Goal: Use online tool/utility: Utilize a website feature to perform a specific function

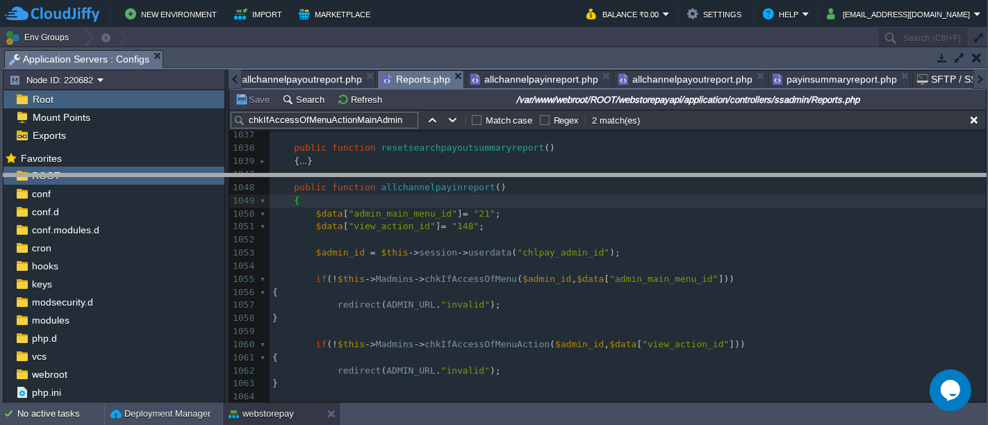
drag, startPoint x: 480, startPoint y: 58, endPoint x: 517, endPoint y: 183, distance: 129.9
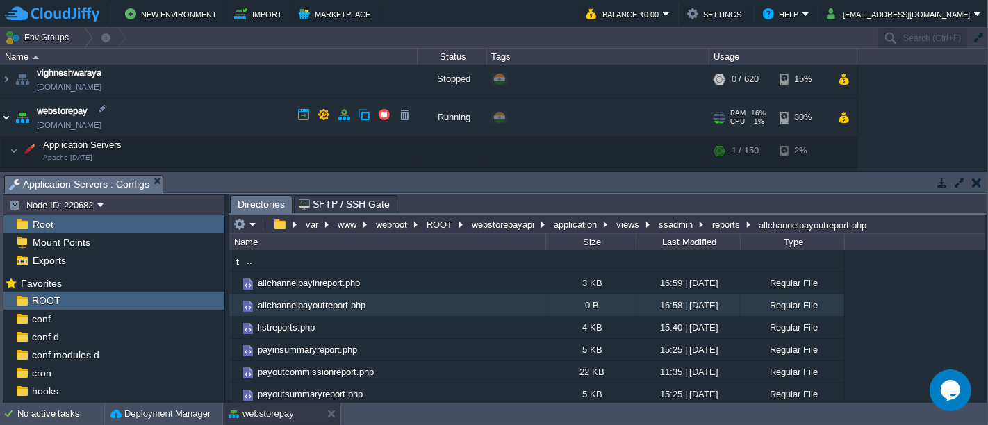
click at [6, 115] on img at bounding box center [6, 118] width 11 height 38
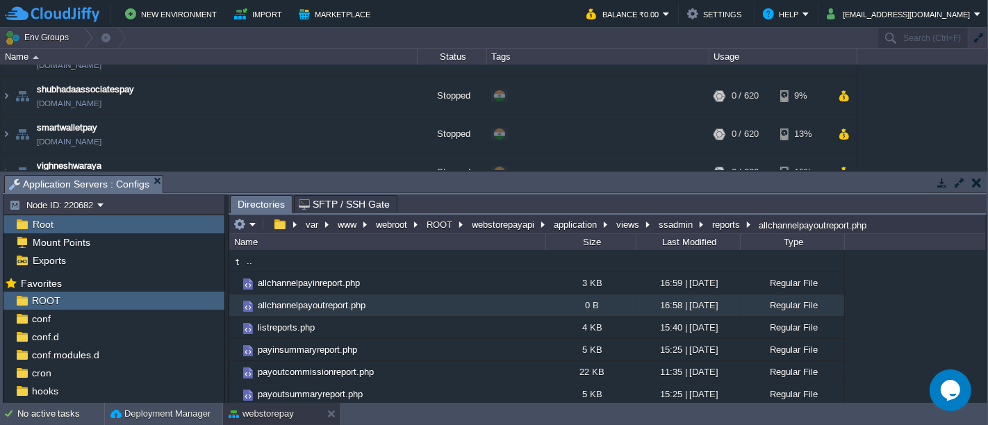
scroll to position [579, 0]
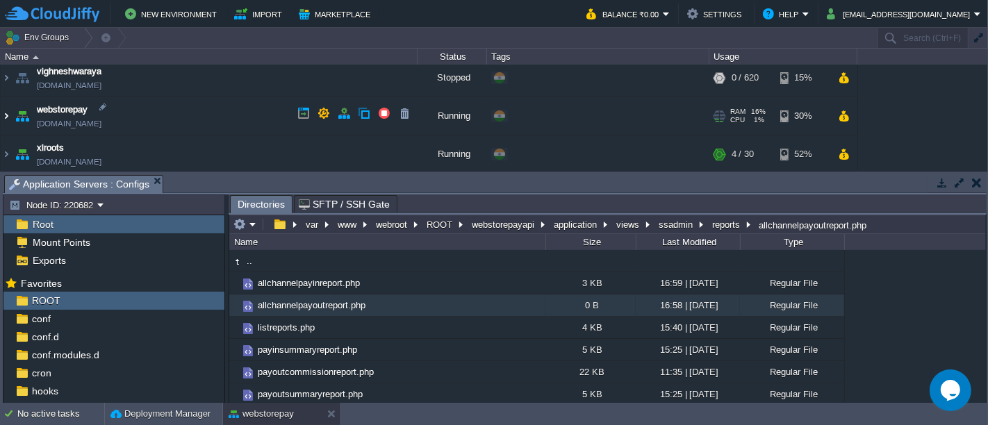
click at [5, 111] on img at bounding box center [6, 116] width 11 height 38
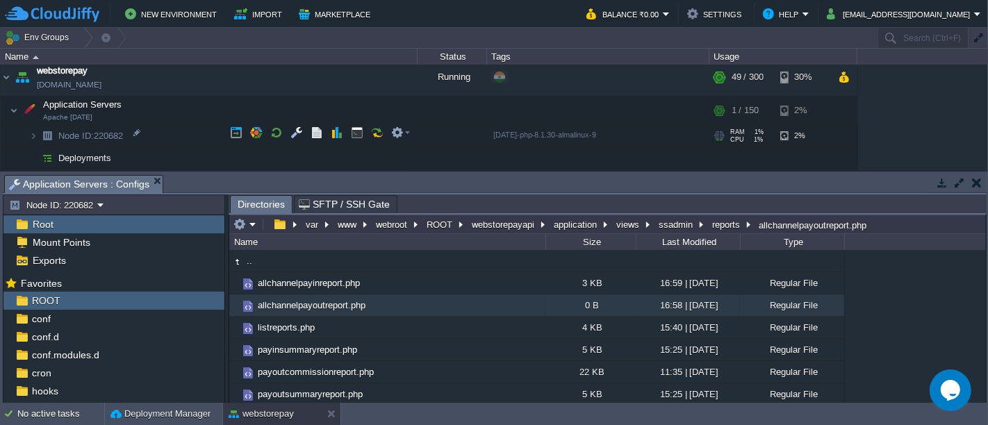
scroll to position [628, 0]
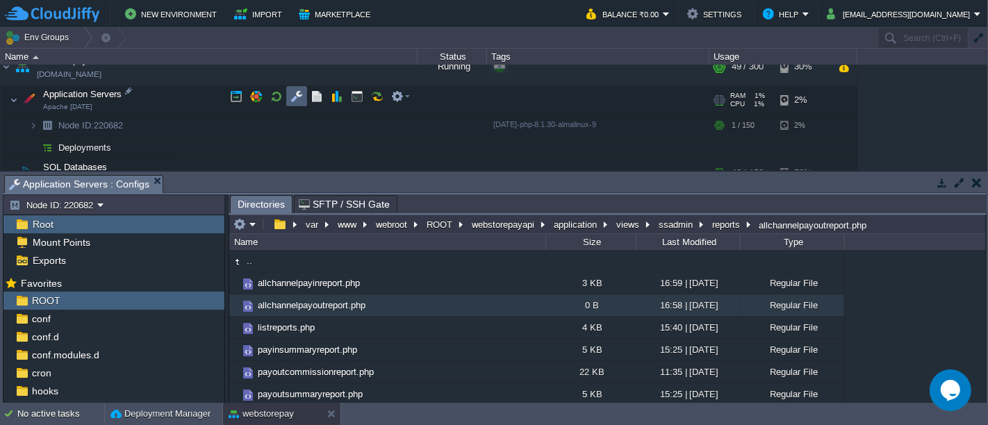
click at [288, 91] on td at bounding box center [296, 96] width 21 height 21
click at [577, 220] on button "application" at bounding box center [576, 224] width 49 height 13
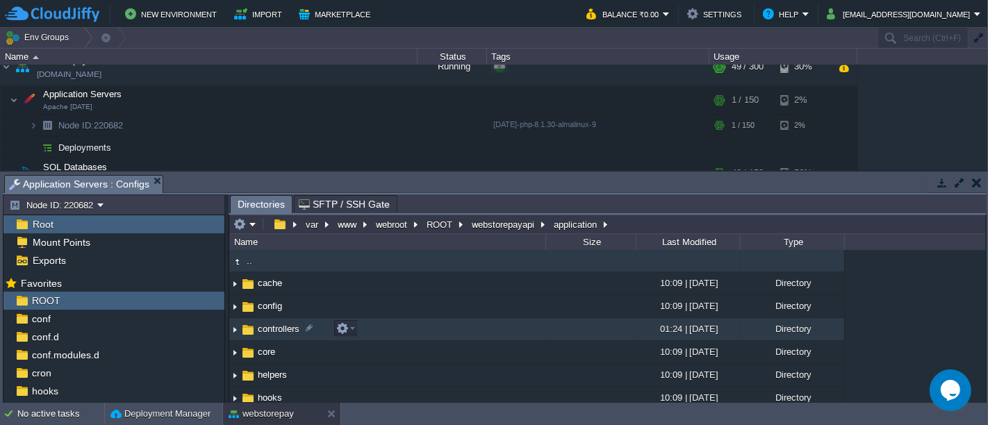
click at [374, 330] on td "controllers" at bounding box center [387, 329] width 316 height 23
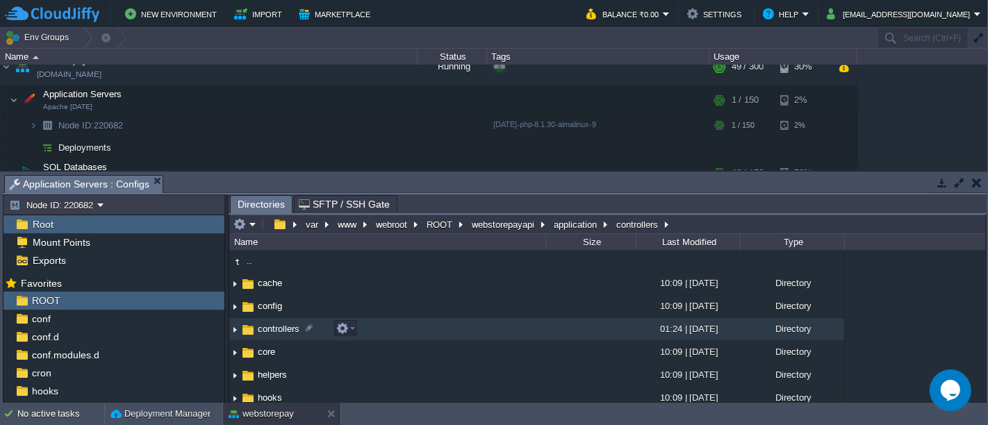
click at [374, 330] on td "controllers" at bounding box center [387, 329] width 316 height 23
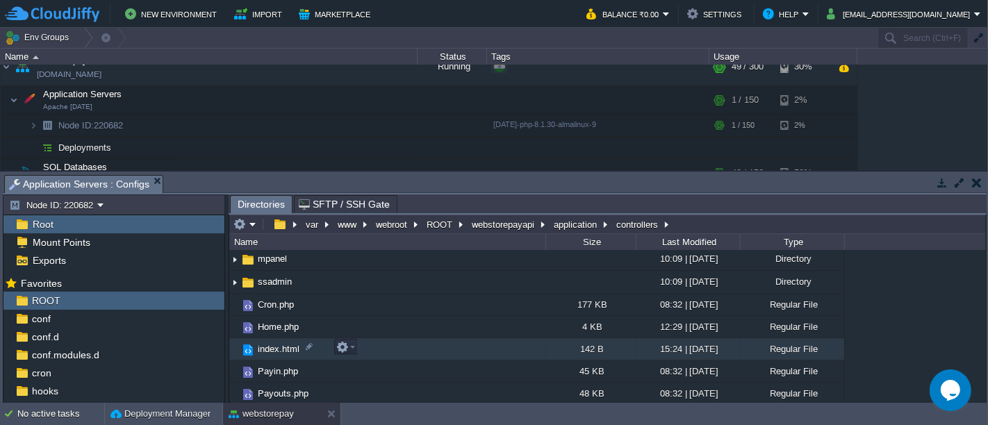
scroll to position [0, 0]
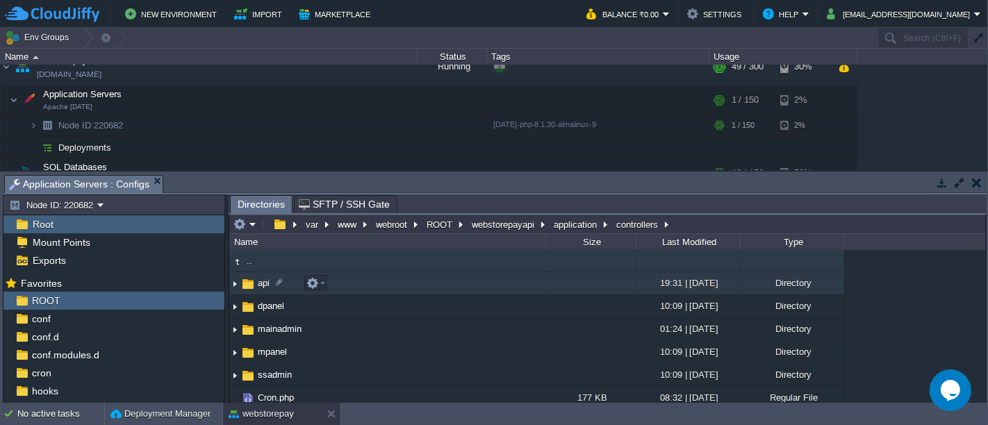
click at [394, 284] on td "api" at bounding box center [387, 283] width 316 height 23
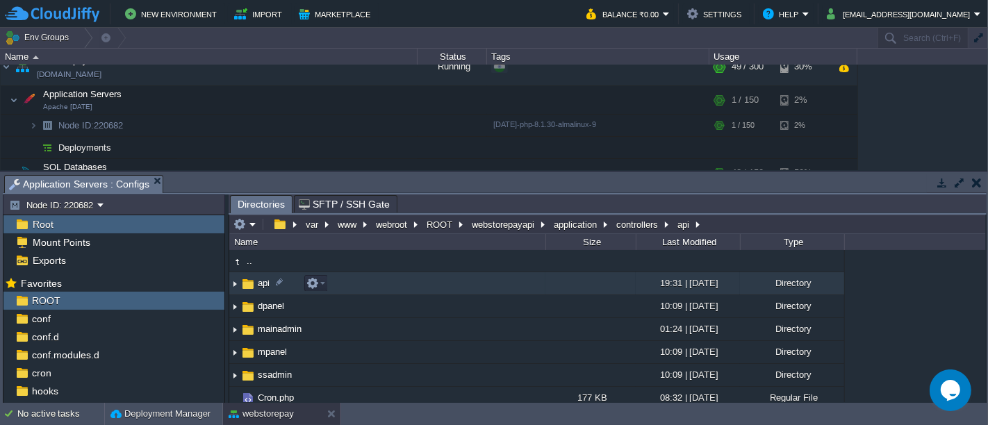
click at [394, 284] on td "api" at bounding box center [387, 283] width 316 height 23
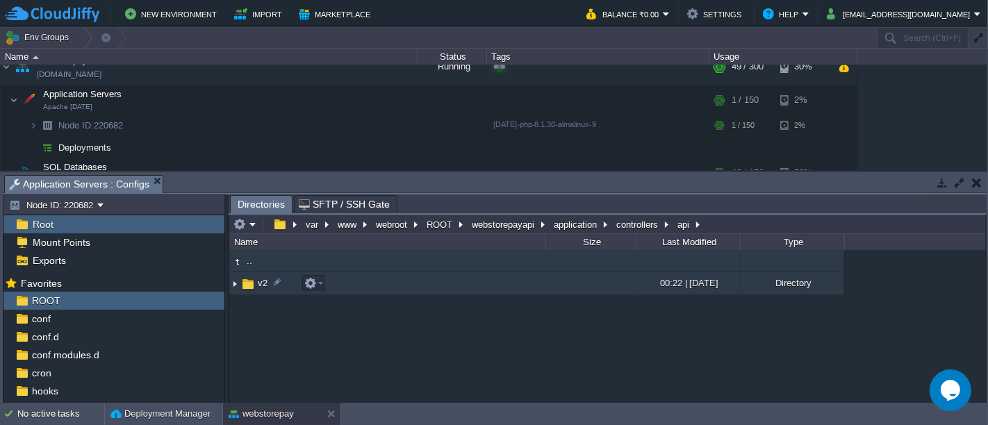
click at [398, 285] on td "v2" at bounding box center [387, 283] width 316 height 23
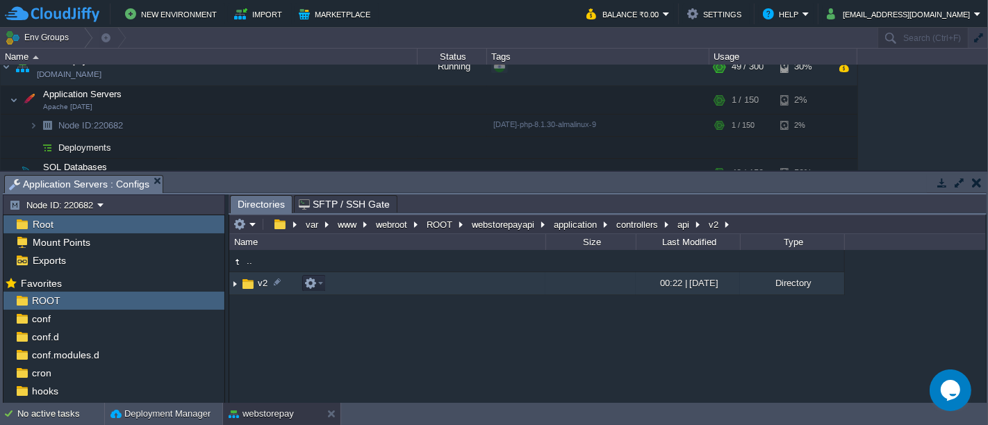
click at [398, 285] on td "v2" at bounding box center [387, 283] width 316 height 23
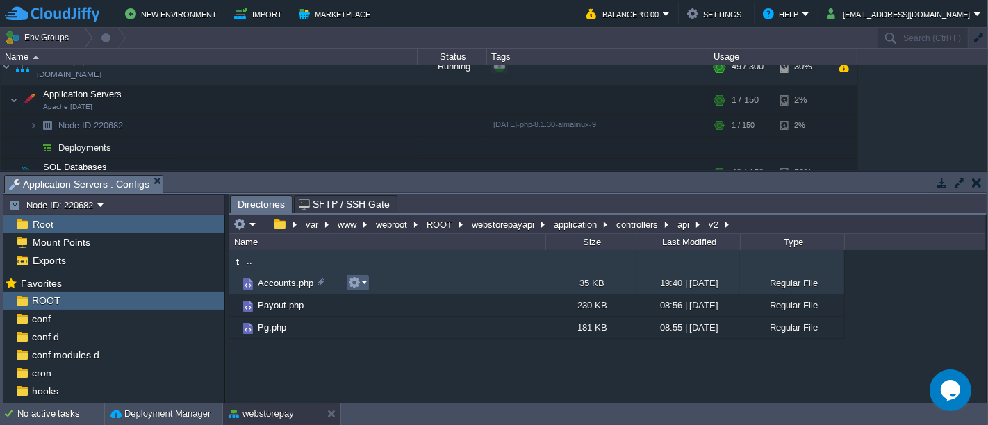
click at [361, 282] on em at bounding box center [357, 283] width 19 height 13
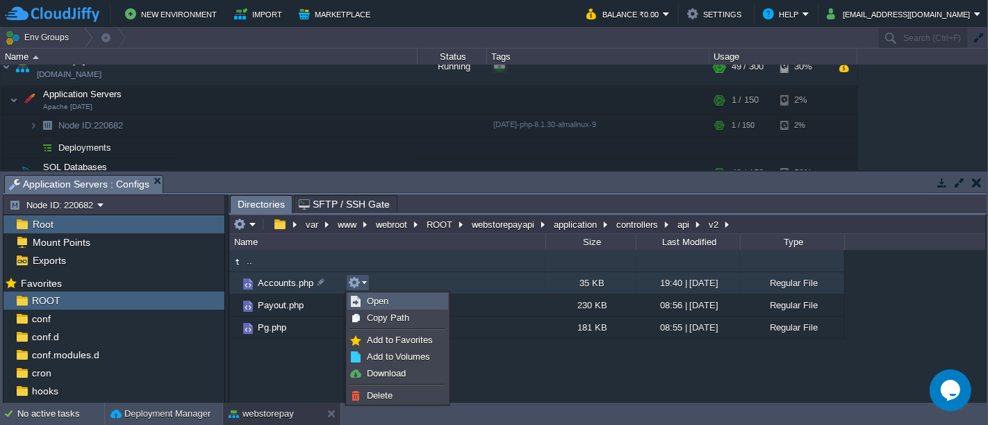
click at [370, 302] on span "Open" at bounding box center [378, 301] width 22 height 10
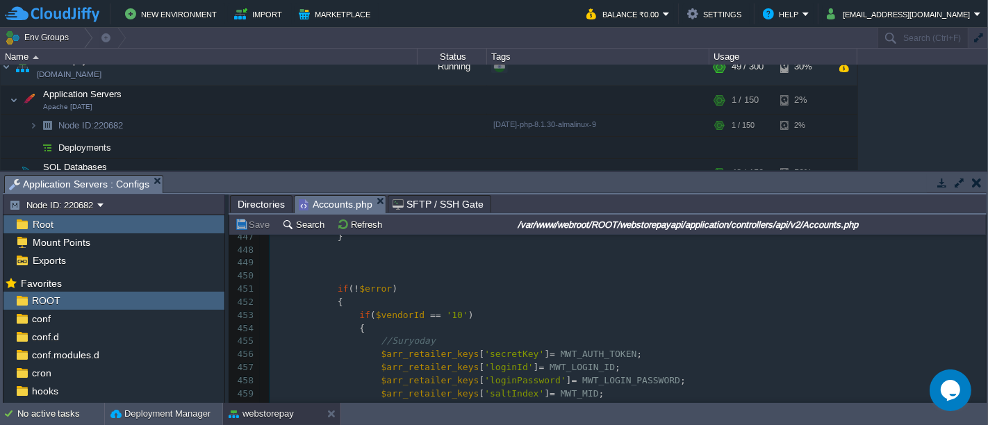
scroll to position [6691, 0]
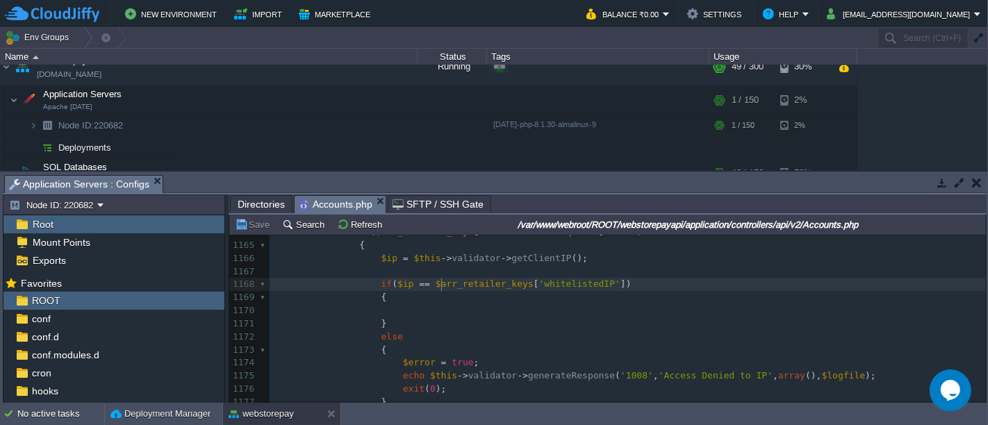
click at [443, 281] on div "1207 } 1152 } 1153 } 1154 else 1155 { 1156 $error = true ; 1157 echo $this -> v…" at bounding box center [628, 304] width 717 height 471
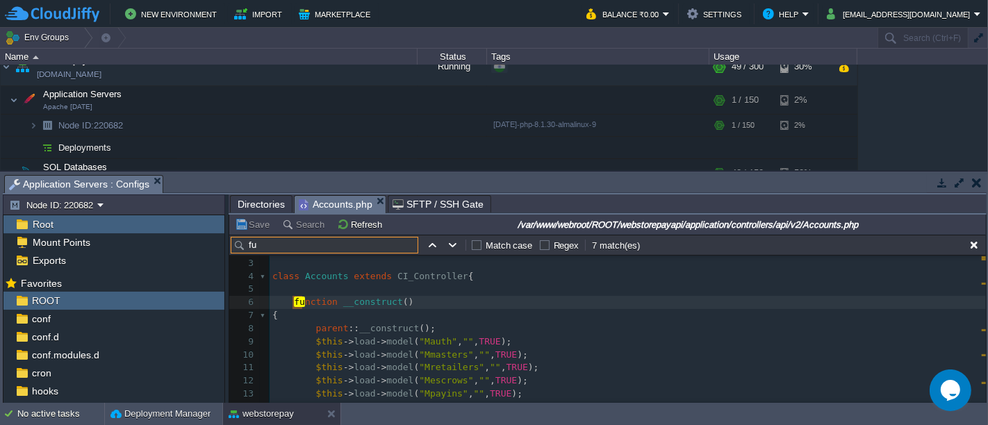
type input "fu"
type textarea "function"
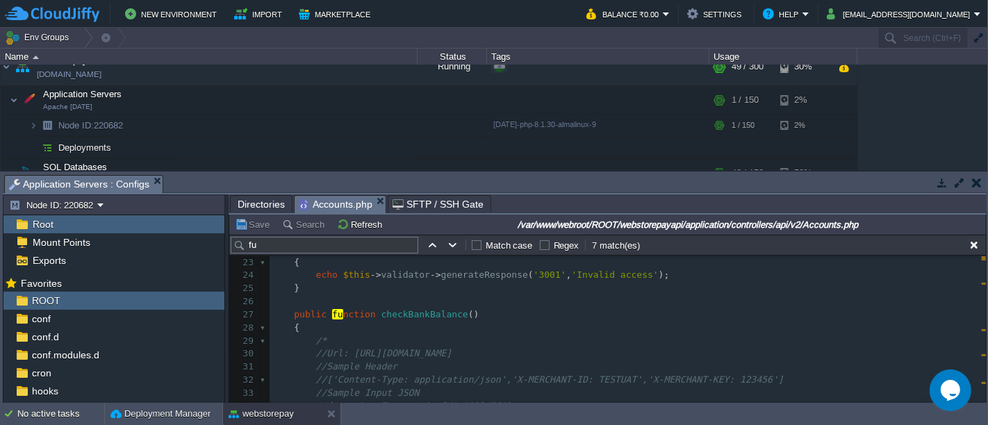
scroll to position [298, 0]
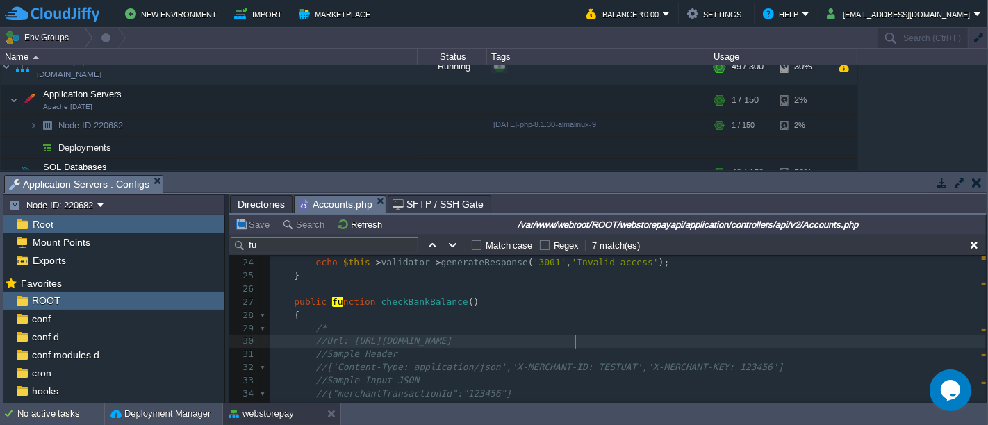
click at [452, 343] on span "//Url: [URL][DOMAIN_NAME]" at bounding box center [384, 341] width 136 height 10
type textarea "fu"
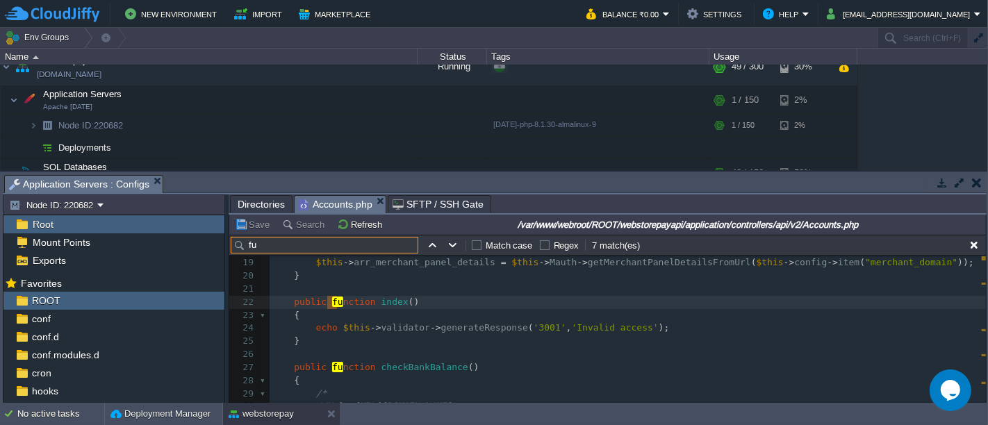
click at [375, 242] on input "fu" at bounding box center [325, 245] width 188 height 17
type input "f"
paste input "check balance api"
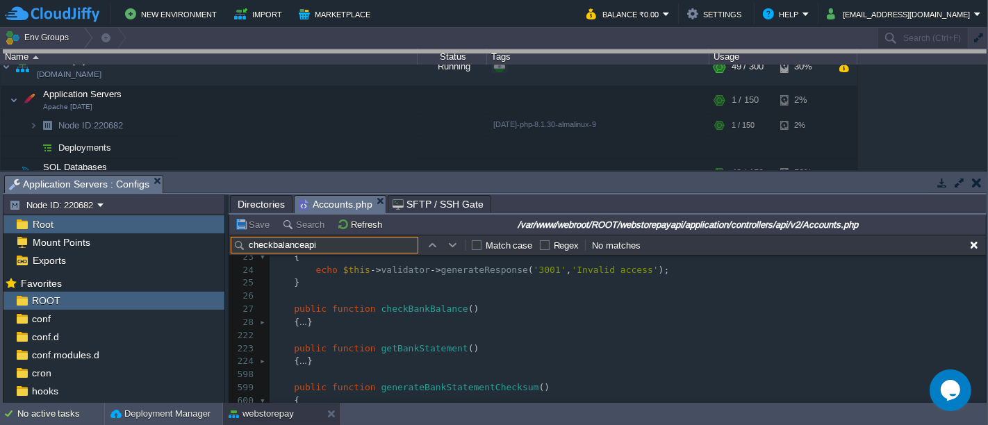
drag, startPoint x: 524, startPoint y: 191, endPoint x: 504, endPoint y: -9, distance: 201.2
click at [504, 0] on html "New Environment Import Marketplace Bonus ₹0.00 Upgrade Account Balance ₹0.00 Se…" at bounding box center [494, 212] width 988 height 425
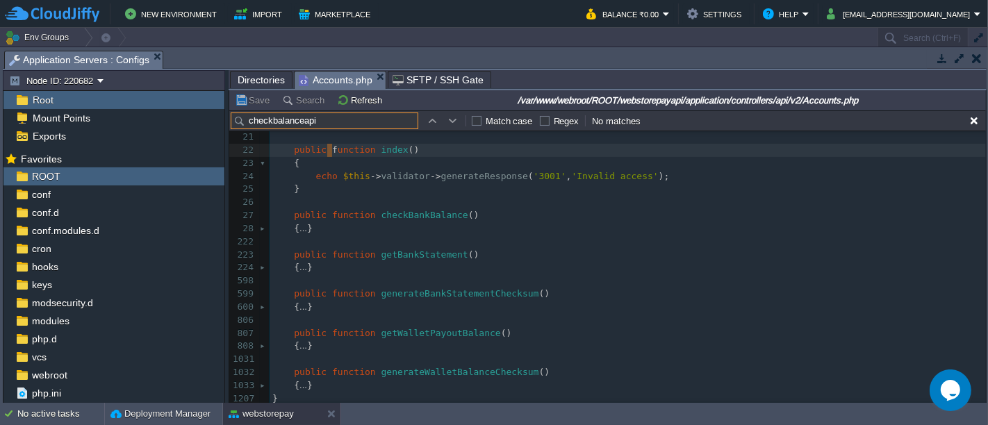
type input "checkbalanceapi"
click at [339, 288] on span "function" at bounding box center [354, 293] width 44 height 10
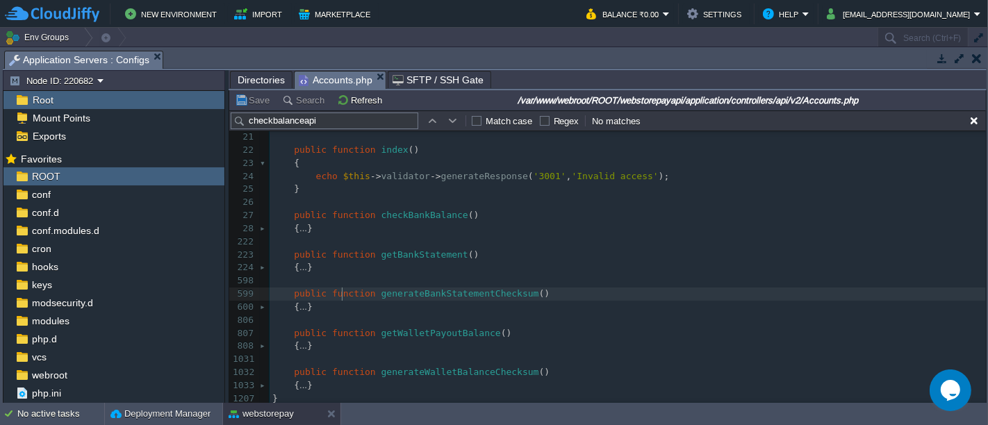
type textarea "function"
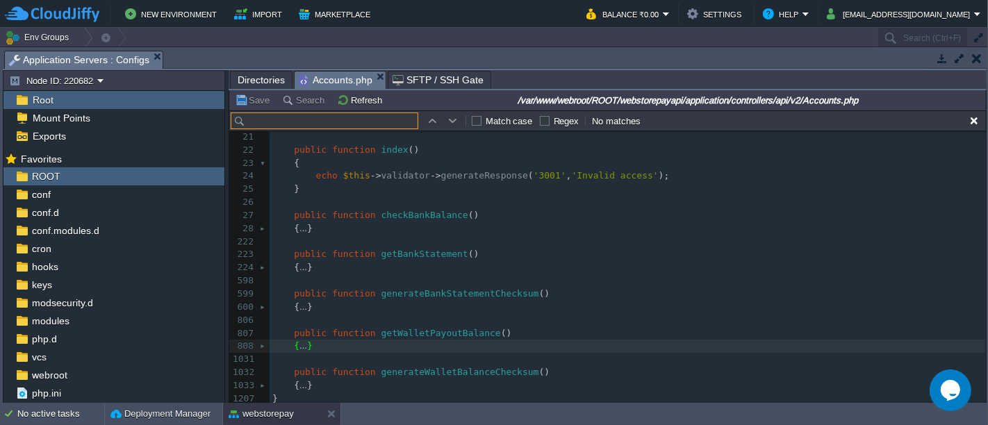
paste input "Getwalletpayout"
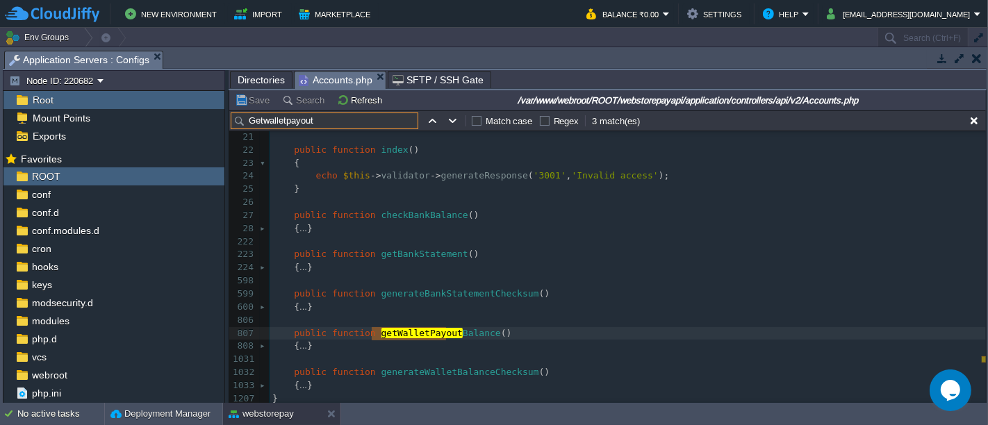
click at [260, 341] on div at bounding box center [264, 145] width 9 height 559
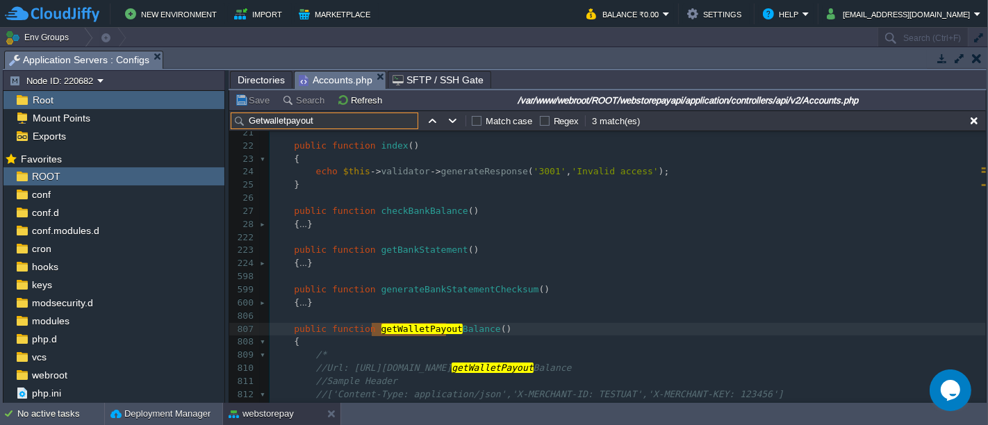
type input "Getwalletpayout"
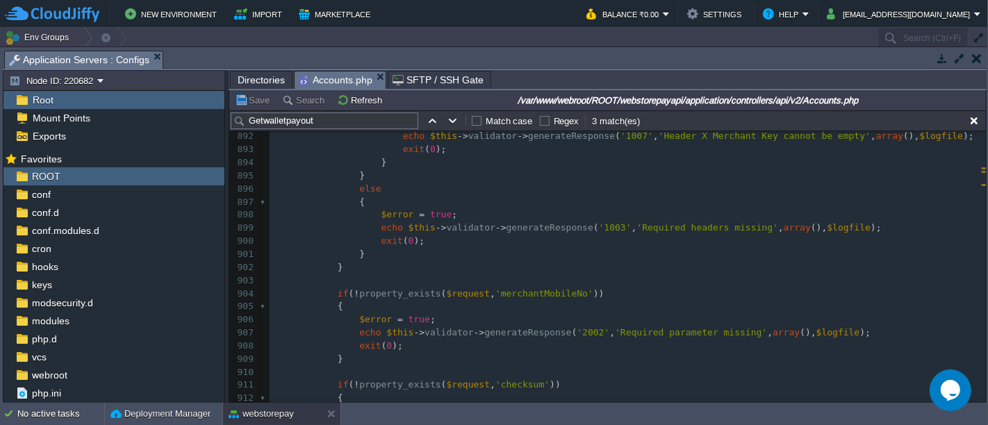
scroll to position [1653, 0]
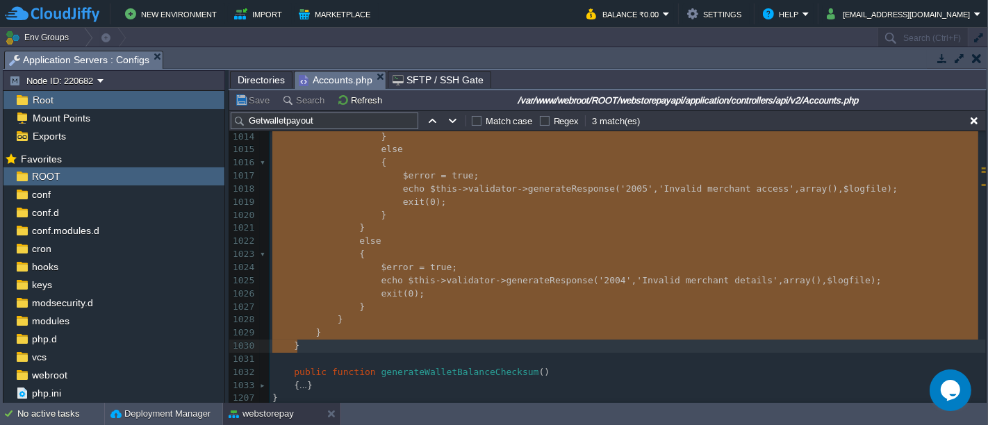
type textarea "-"
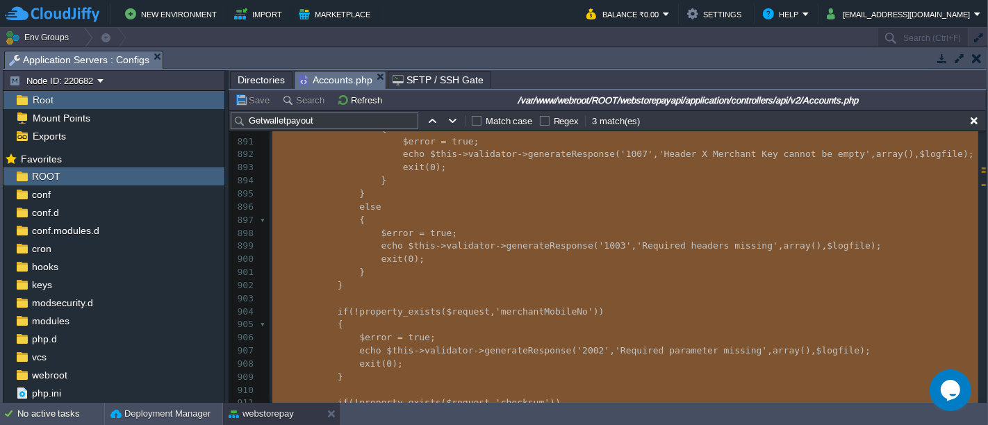
scroll to position [1362, 0]
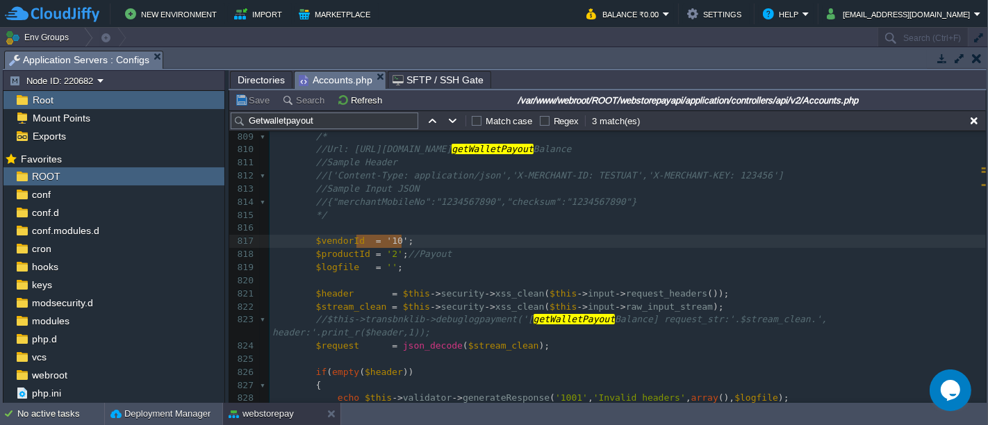
type textarea "$vendorId = '10';"
type input "$vendorId = '10';"
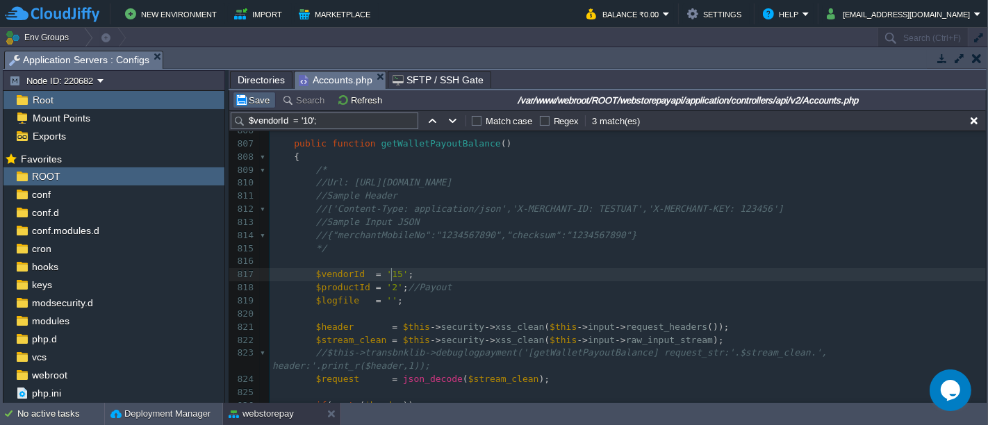
type textarea "5"
click at [261, 101] on button "Save" at bounding box center [254, 100] width 39 height 13
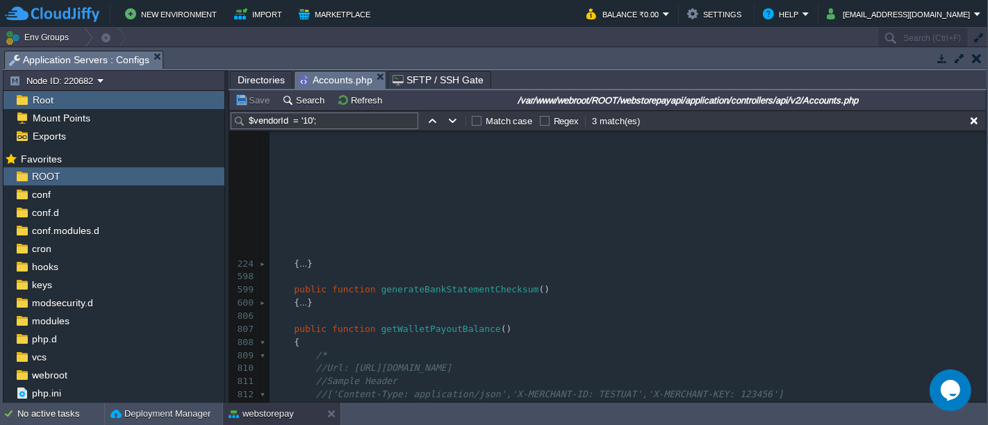
scroll to position [270, 0]
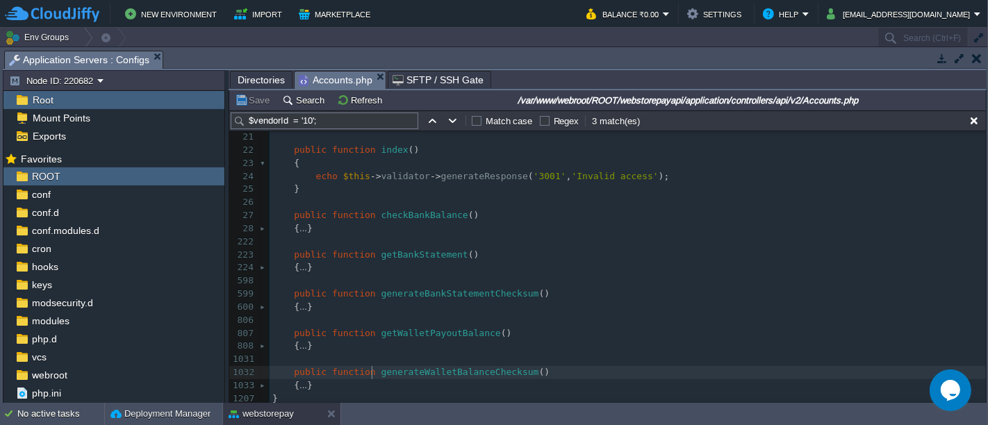
click at [373, 365] on div "xxxxxxxxxx 11 $this -> load -> model ( "Mretailers" , "" , TRUE ); 12 $this -> …" at bounding box center [628, 203] width 717 height 406
click at [401, 368] on div "xxxxxxxxxx 11 $this -> load -> model ( "Mretailers" , "" , TRUE ); 12 $this -> …" at bounding box center [628, 203] width 717 height 406
type textarea "generateWalletBalanceChecksum"
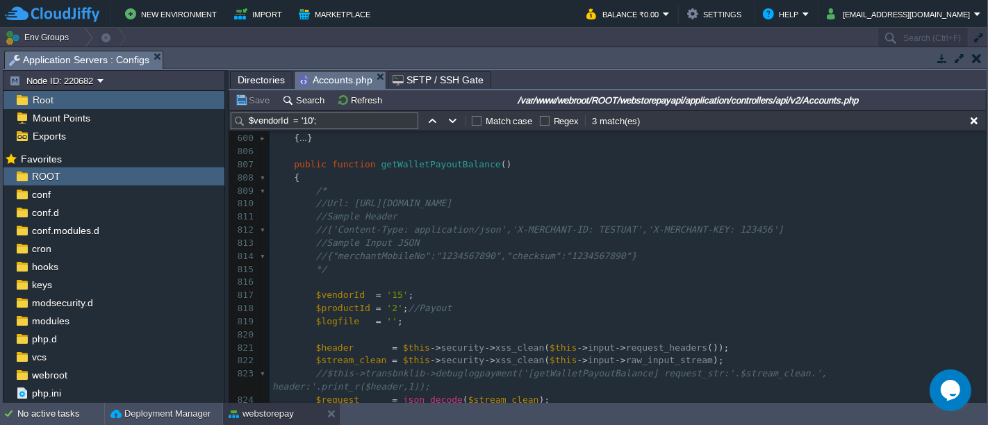
scroll to position [434, 0]
click at [396, 315] on div "xxxxxxxxxx public function generateWalletBalanceChecksum ( ) 224 { ... } 598 59…" at bounding box center [628, 322] width 717 height 459
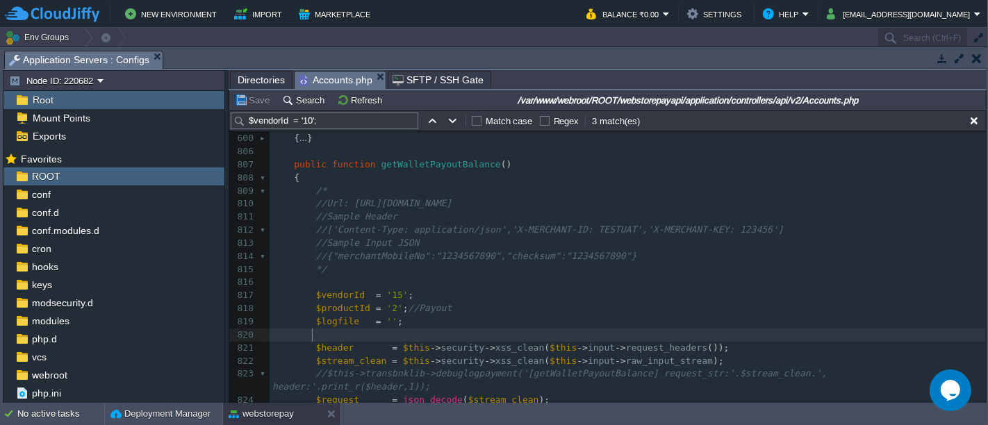
click at [441, 329] on pre at bounding box center [628, 335] width 717 height 13
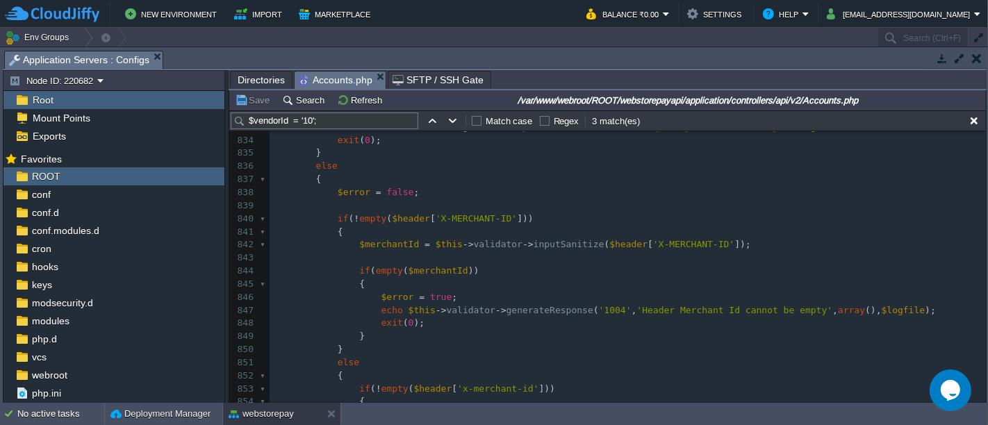
scroll to position [827, 0]
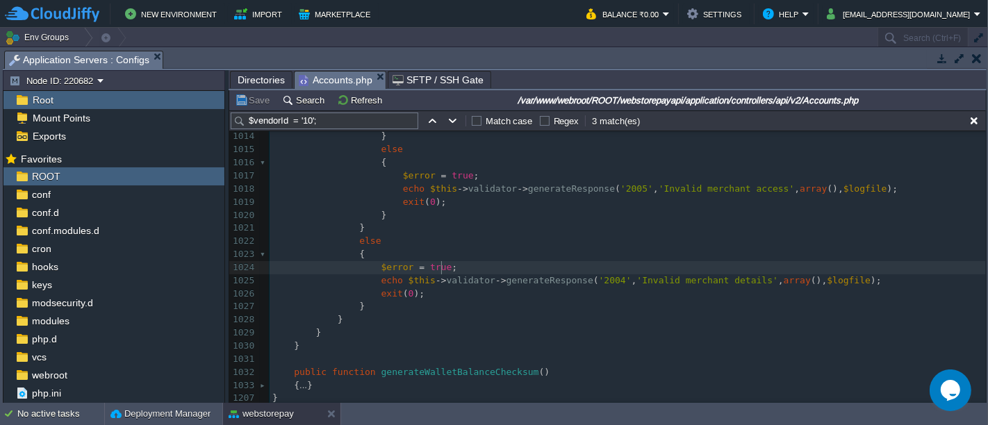
click at [757, 265] on pre "$error = true ;" at bounding box center [628, 267] width 717 height 13
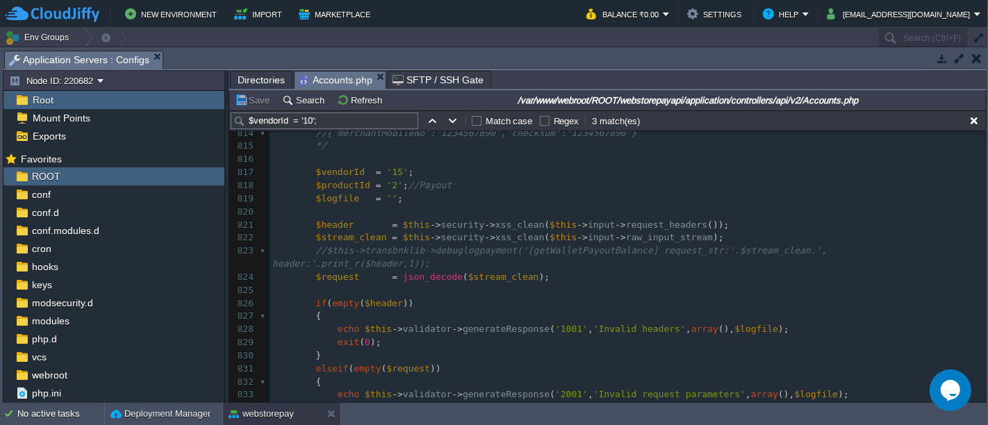
scroll to position [557, 0]
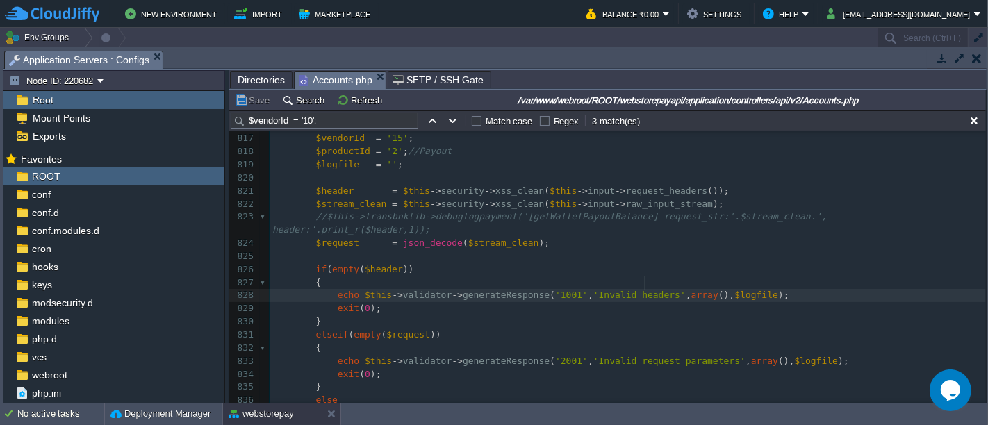
click at [645, 283] on div "xxxxxxxxxx $error = true ; 806 ​ 807 public function getWalletPayoutBalance () …" at bounding box center [628, 276] width 717 height 576
paste input "Invalid channel key authentication"
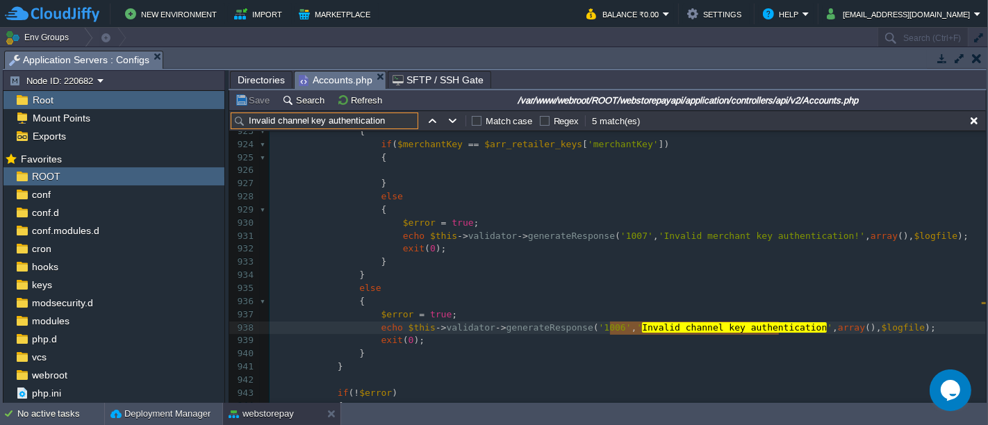
type input "Invalid channel key authentication"
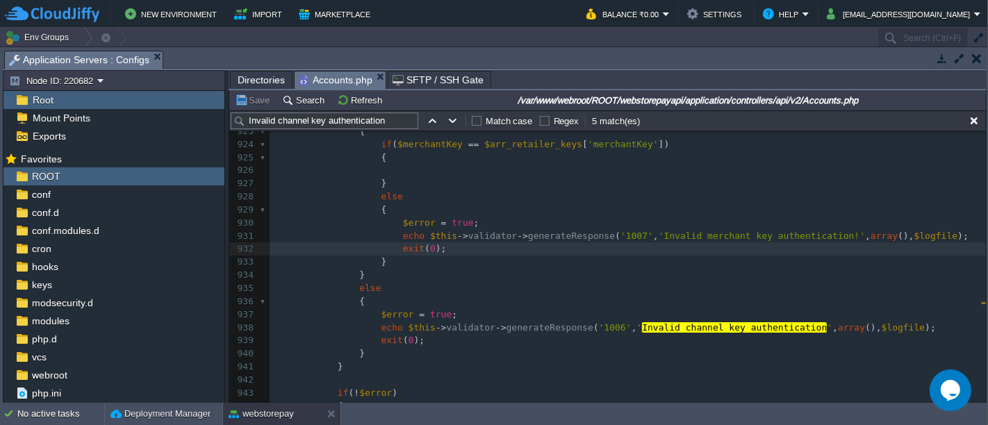
type textarea "​"
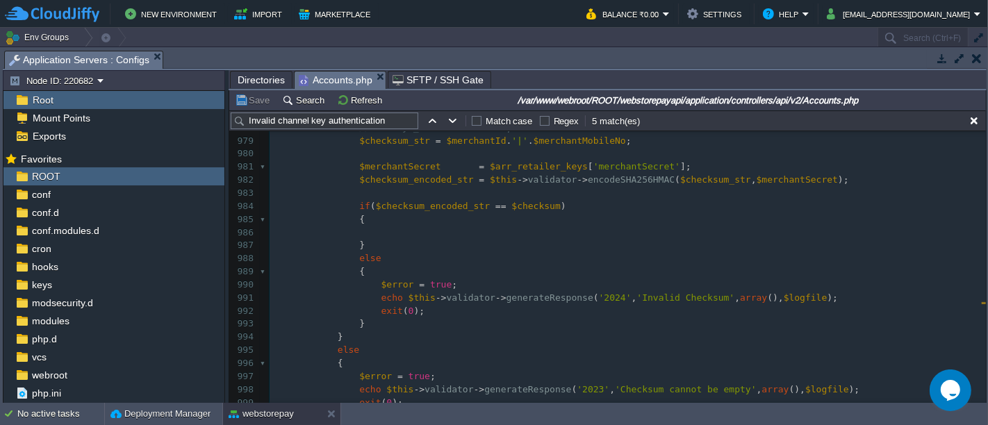
scroll to position [2686, 0]
